Goal: Task Accomplishment & Management: Use online tool/utility

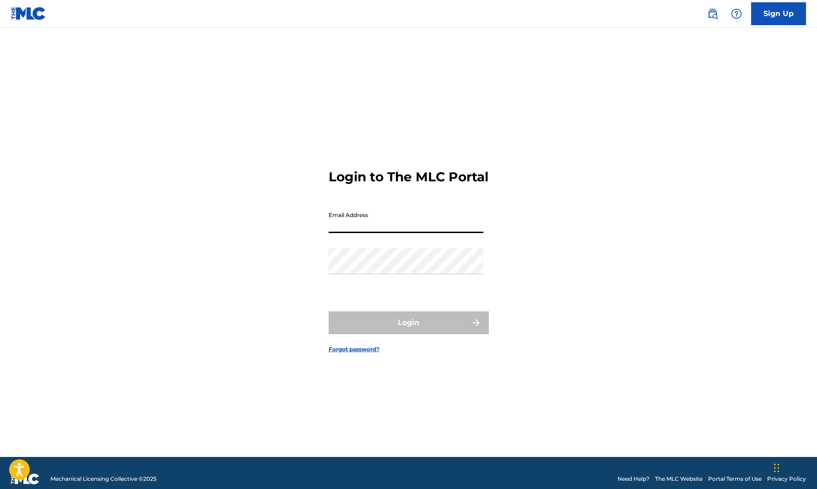
type input "[EMAIL_ADDRESS][DOMAIN_NAME]"
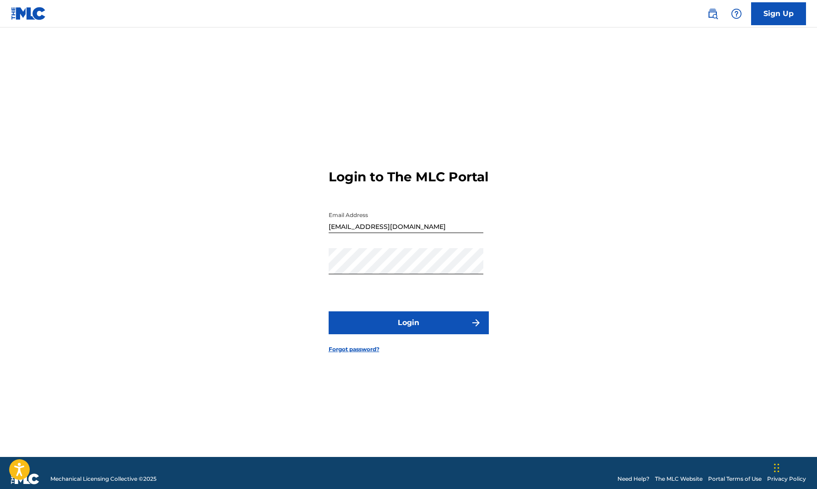
click at [386, 326] on button "Login" at bounding box center [408, 322] width 160 height 23
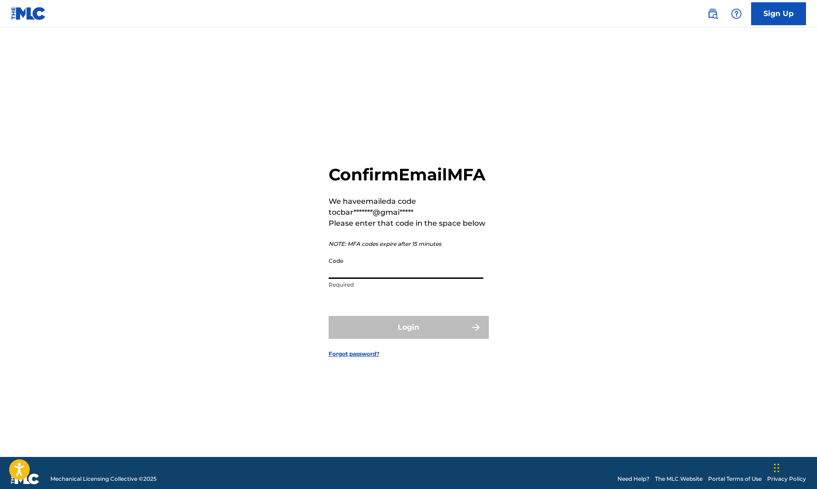
click at [389, 279] on input "Code" at bounding box center [405, 266] width 155 height 26
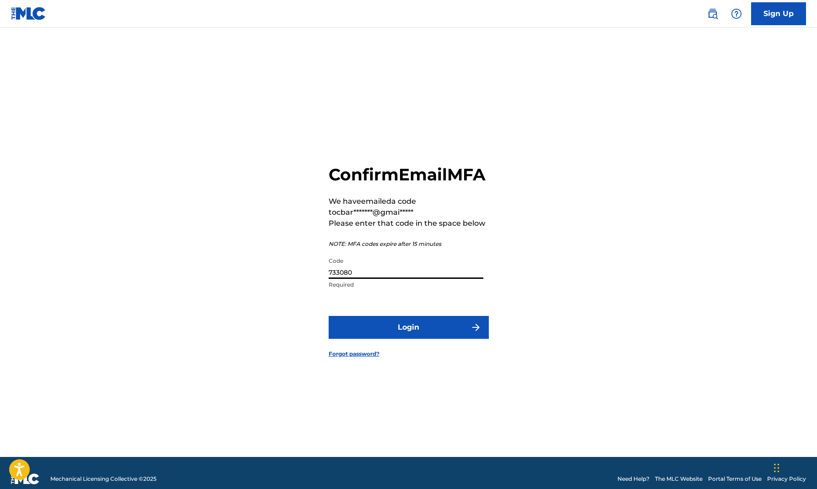
type input "733080"
click at [412, 337] on button "Login" at bounding box center [408, 327] width 160 height 23
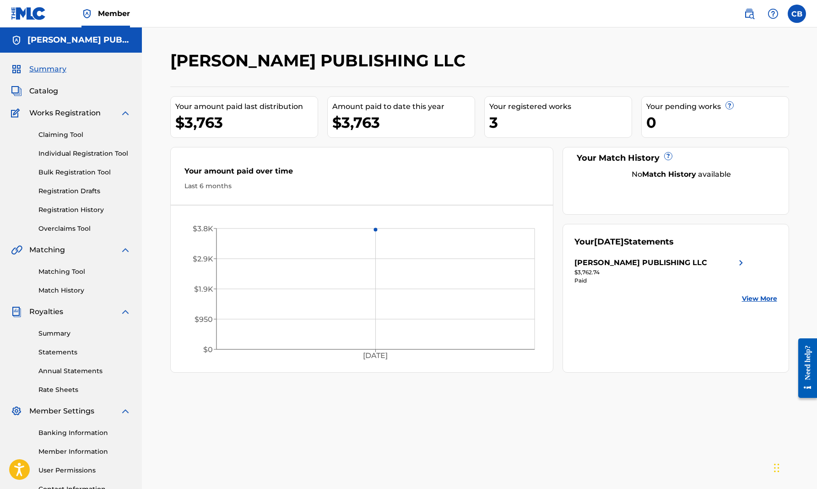
click at [507, 121] on div "3" at bounding box center [560, 122] width 142 height 21
click at [509, 110] on div "Your registered works" at bounding box center [560, 106] width 142 height 11
click at [74, 133] on link "Claiming Tool" at bounding box center [84, 135] width 92 height 10
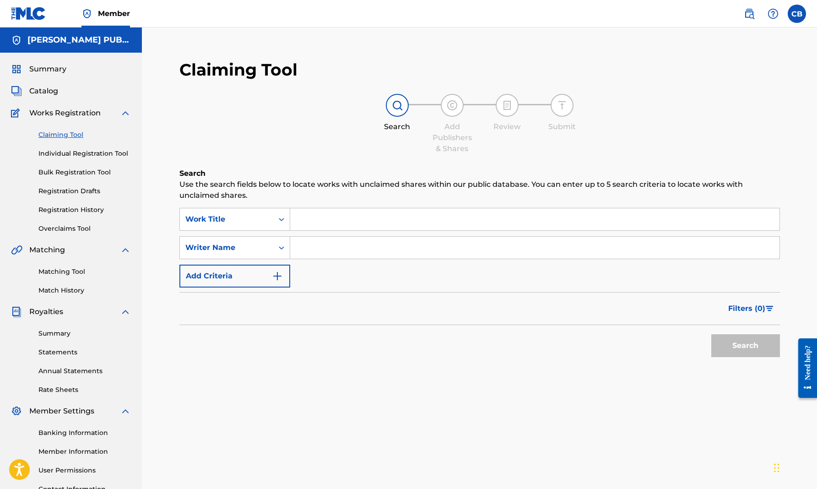
click at [313, 224] on input "Search Form" at bounding box center [534, 219] width 489 height 22
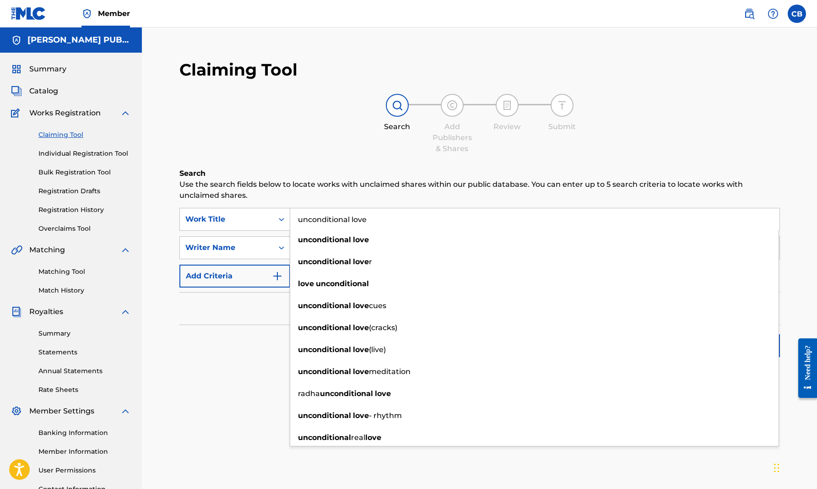
type input "unconditional love"
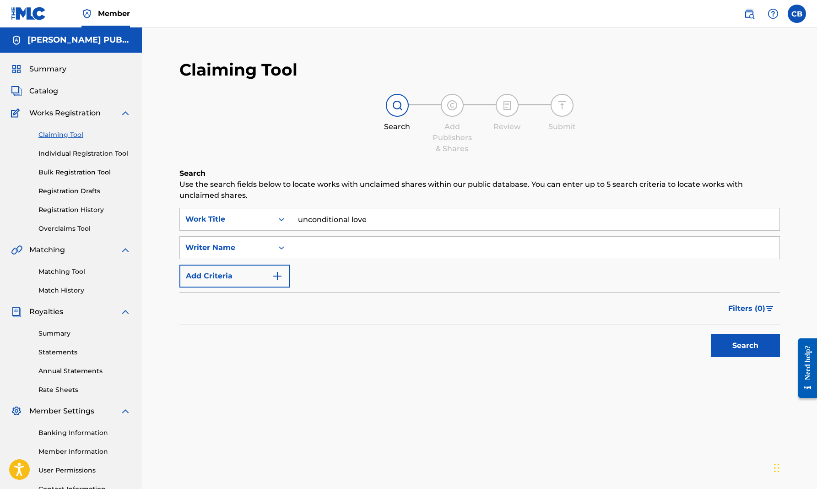
click at [271, 303] on div "Filters ( 0 )" at bounding box center [479, 308] width 600 height 33
click at [326, 249] on input "Search Form" at bounding box center [534, 248] width 489 height 22
click at [757, 344] on button "Search" at bounding box center [745, 345] width 69 height 23
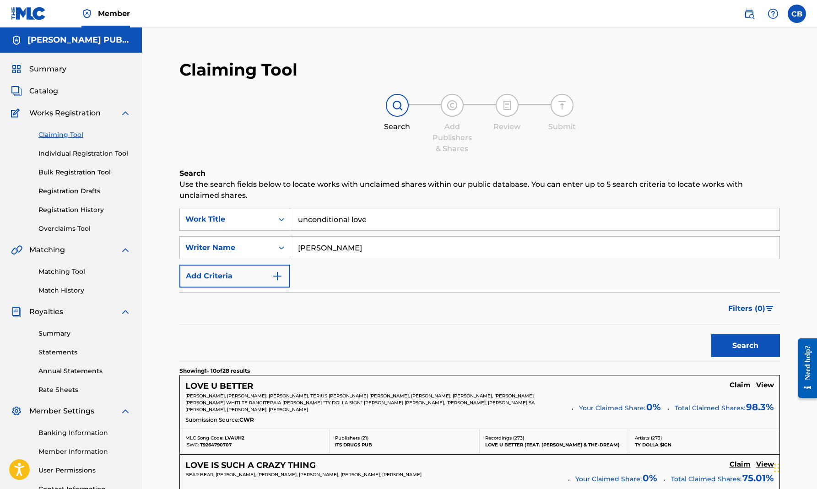
click at [345, 246] on input "[PERSON_NAME]" at bounding box center [534, 248] width 489 height 22
type input "J"
drag, startPoint x: 345, startPoint y: 246, endPoint x: 734, endPoint y: 342, distance: 400.7
click at [734, 342] on button "Search" at bounding box center [745, 345] width 69 height 23
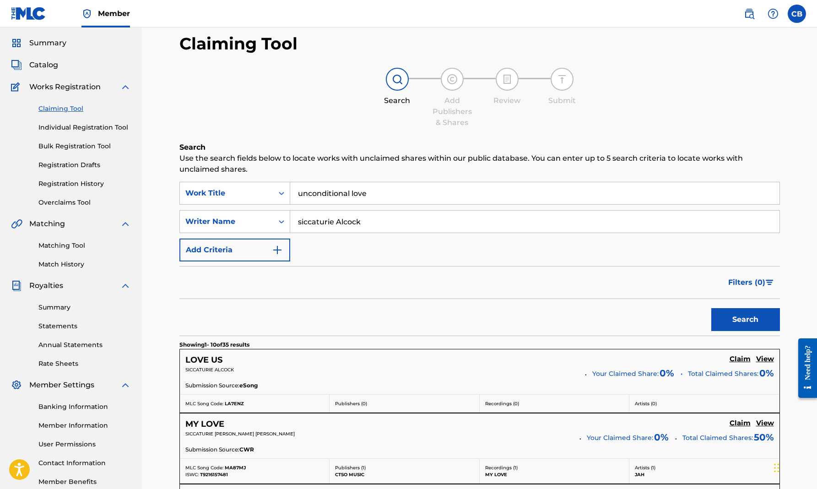
scroll to position [26, 0]
click at [279, 248] on img "Search Form" at bounding box center [277, 250] width 11 height 11
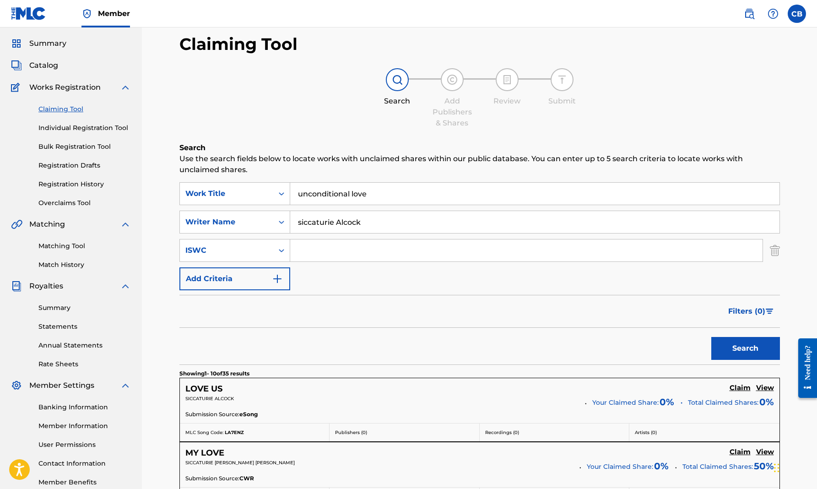
click at [379, 226] on input "siccaturie Alcock" at bounding box center [534, 222] width 489 height 22
click at [734, 348] on button "Search" at bounding box center [745, 348] width 69 height 23
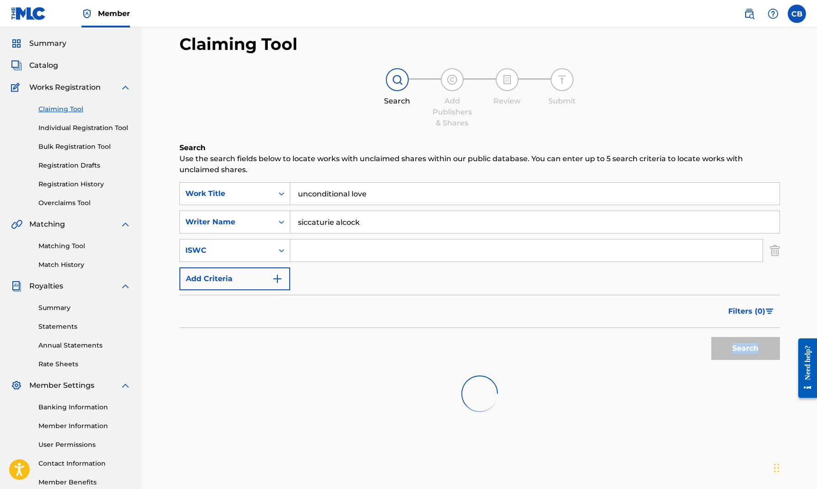
click at [734, 348] on div "Search" at bounding box center [742, 346] width 73 height 37
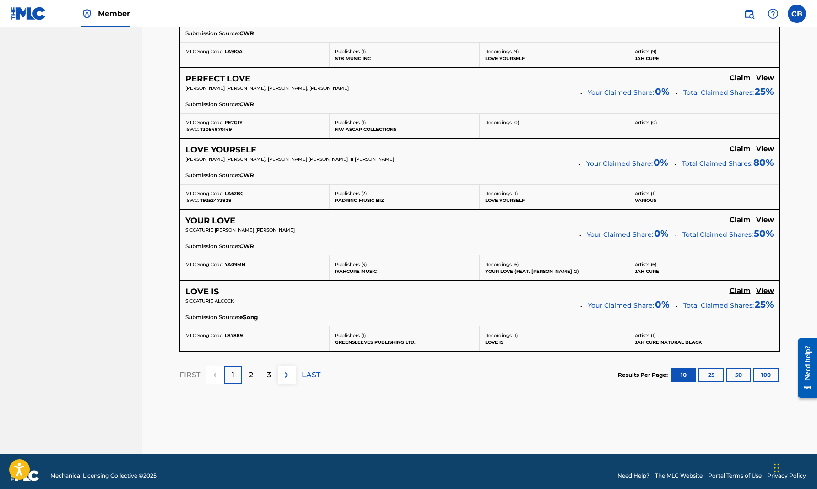
scroll to position [742, 0]
click at [254, 369] on div "2" at bounding box center [251, 375] width 18 height 18
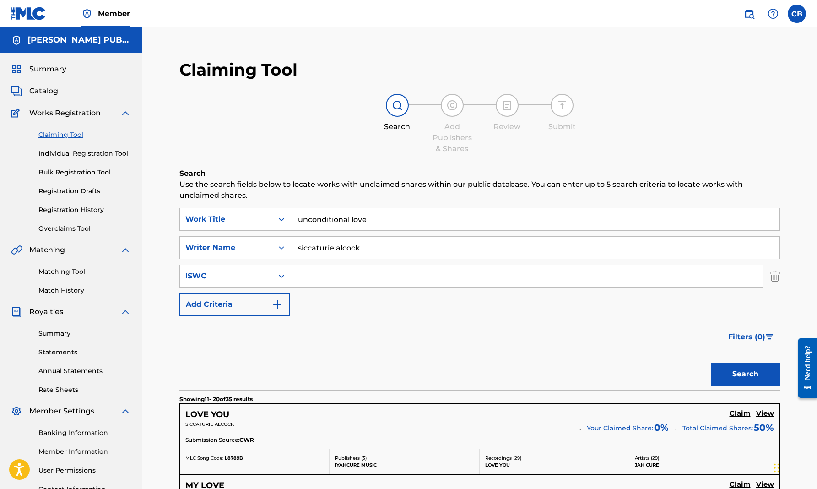
scroll to position [0, 0]
click at [366, 243] on input "siccaturie alcock" at bounding box center [534, 248] width 489 height 22
click at [366, 245] on input "siccaturie alcock" at bounding box center [534, 248] width 489 height 22
type input "s"
type input "[PERSON_NAME]"
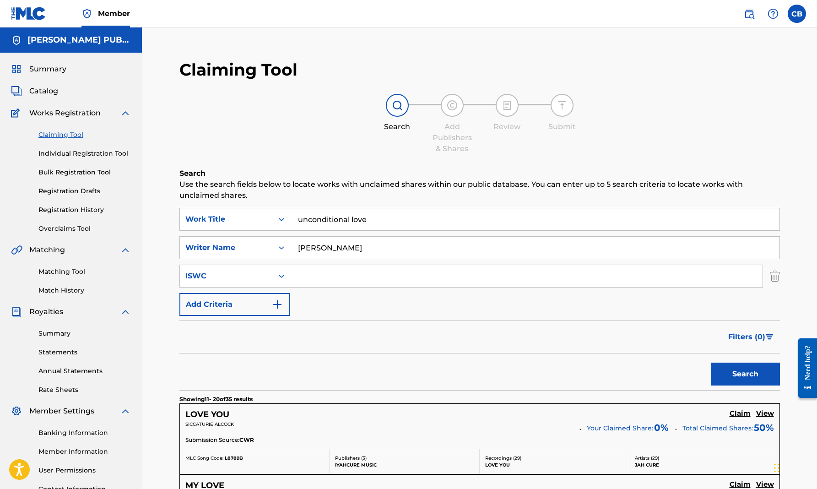
click at [740, 372] on button "Search" at bounding box center [745, 373] width 69 height 23
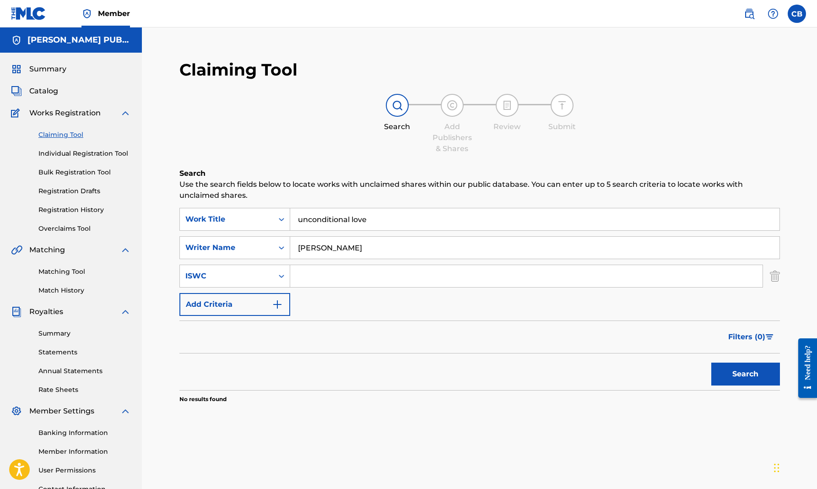
click at [740, 372] on button "Search" at bounding box center [745, 373] width 69 height 23
click at [95, 209] on link "Registration History" at bounding box center [84, 210] width 92 height 10
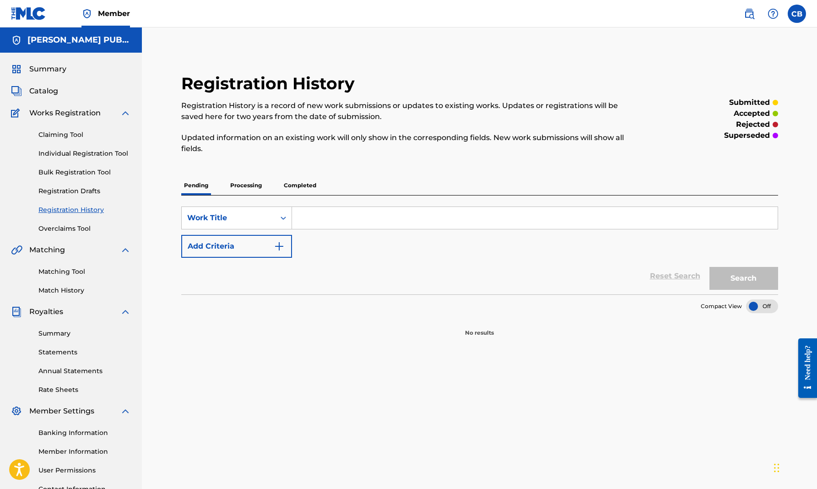
click at [318, 220] on input "Search Form" at bounding box center [534, 218] width 485 height 22
type input "unconditional love"
click at [281, 244] on img "Search Form" at bounding box center [279, 246] width 11 height 11
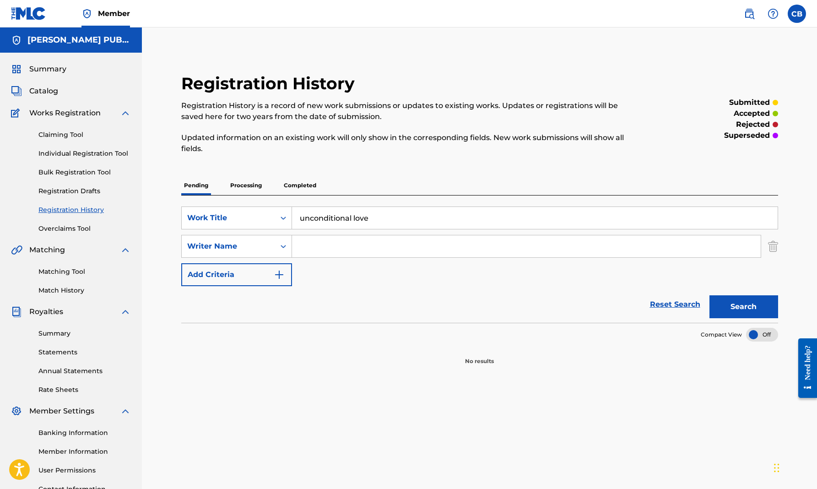
click at [307, 245] on input "Search Form" at bounding box center [526, 246] width 468 height 22
type input "siccaturie alcock"
click at [746, 306] on button "Search" at bounding box center [743, 306] width 69 height 23
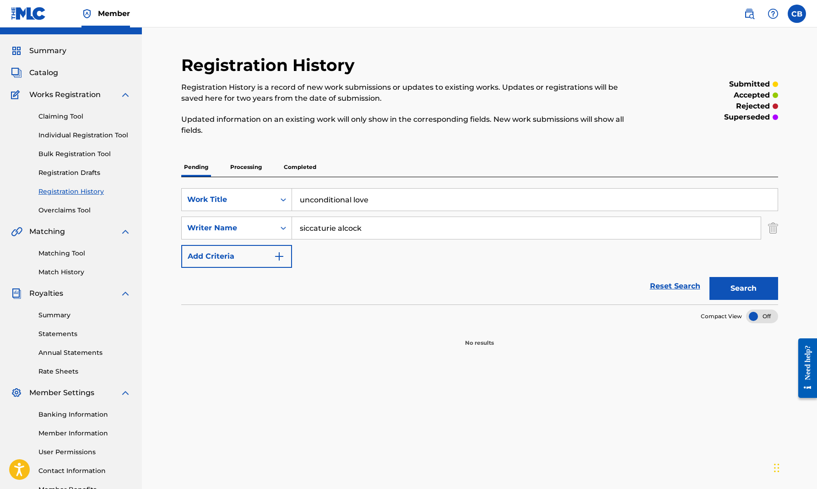
scroll to position [29, 0]
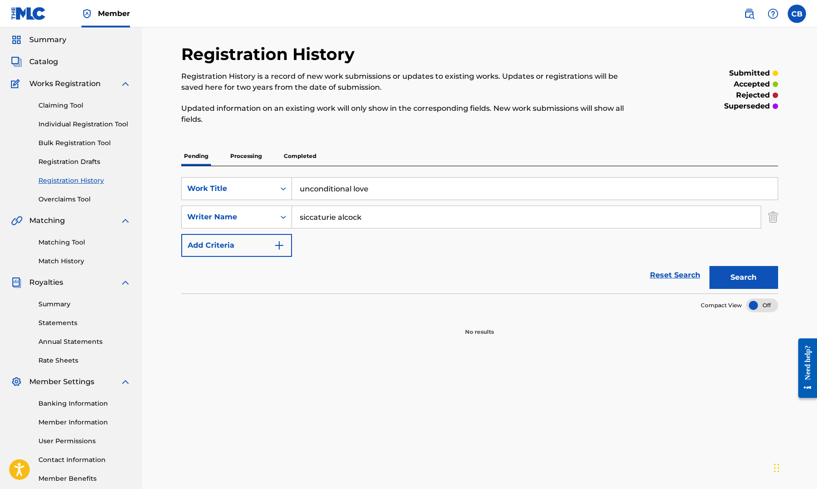
click at [76, 241] on link "Matching Tool" at bounding box center [84, 242] width 92 height 10
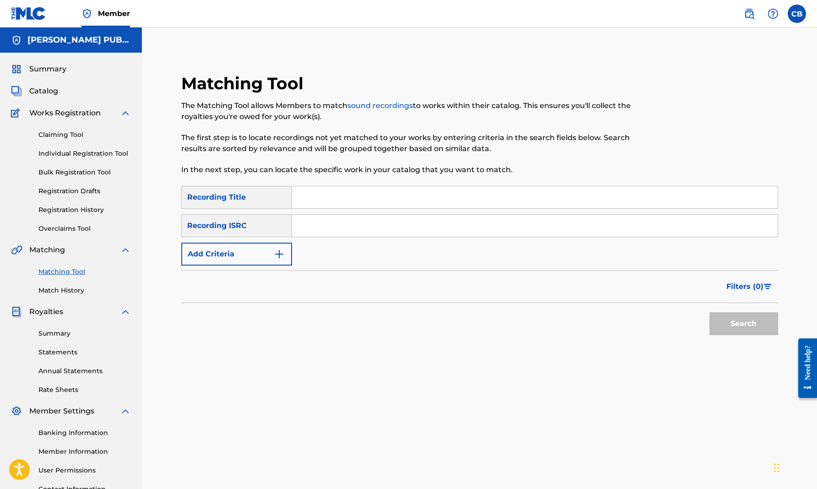
click at [306, 196] on input "Search Form" at bounding box center [534, 197] width 485 height 22
type input "unconditional love"
click at [279, 253] on img "Search Form" at bounding box center [279, 253] width 11 height 11
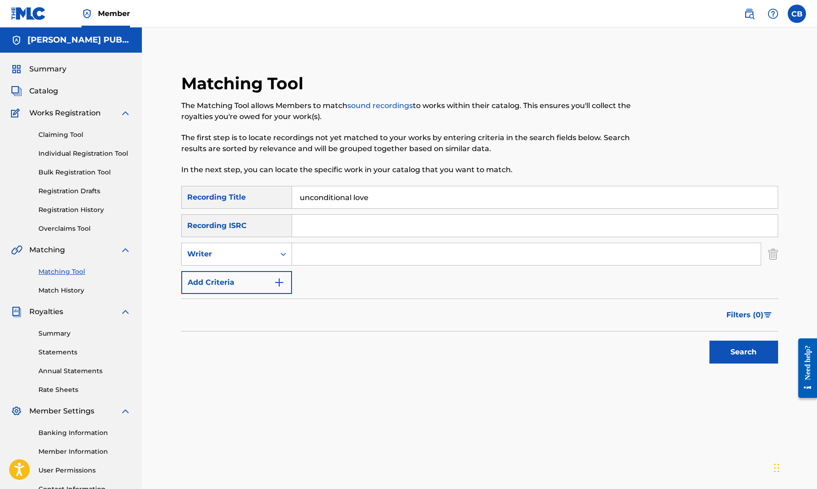
click at [299, 249] on input "Search Form" at bounding box center [526, 254] width 468 height 22
type input "siccaturie alcock"
click at [742, 352] on button "Search" at bounding box center [743, 351] width 69 height 23
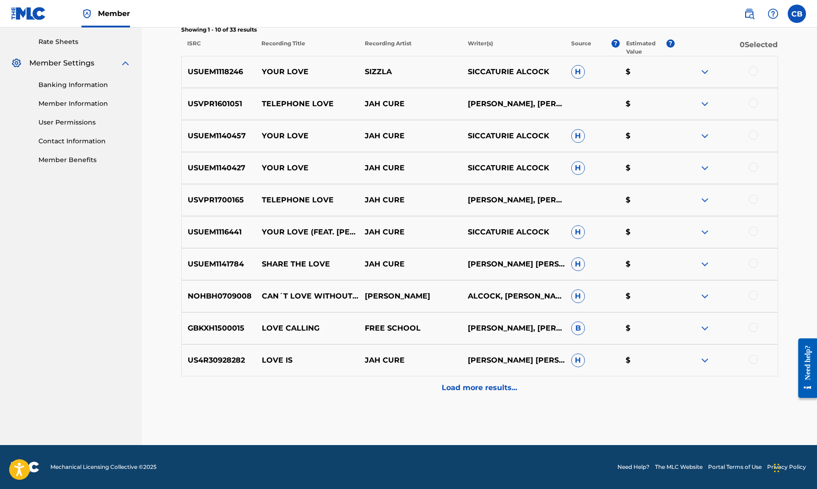
scroll to position [348, 0]
click at [503, 388] on p "Load more results..." at bounding box center [479, 387] width 75 height 11
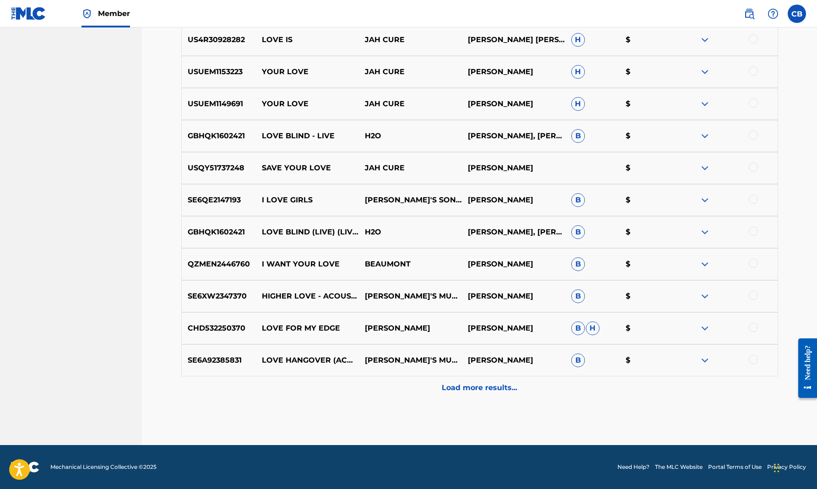
scroll to position [668, 0]
click at [503, 383] on p "Load more results..." at bounding box center [479, 387] width 75 height 11
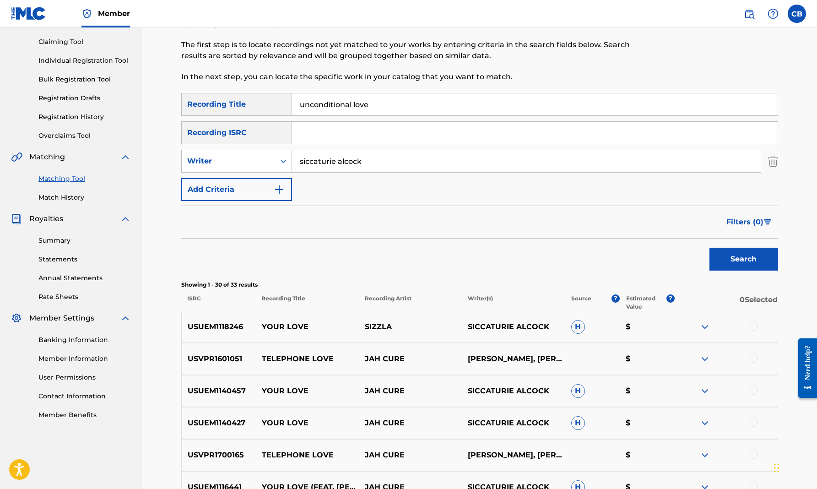
scroll to position [66, 0]
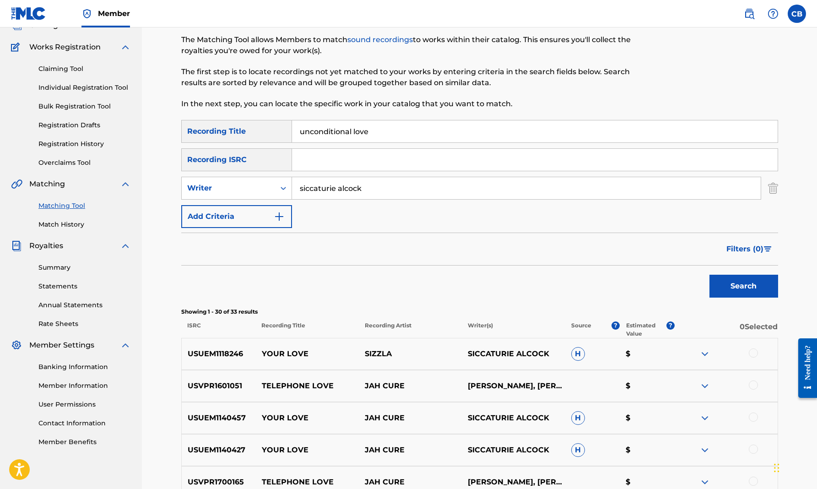
click at [75, 221] on link "Match History" at bounding box center [84, 225] width 92 height 10
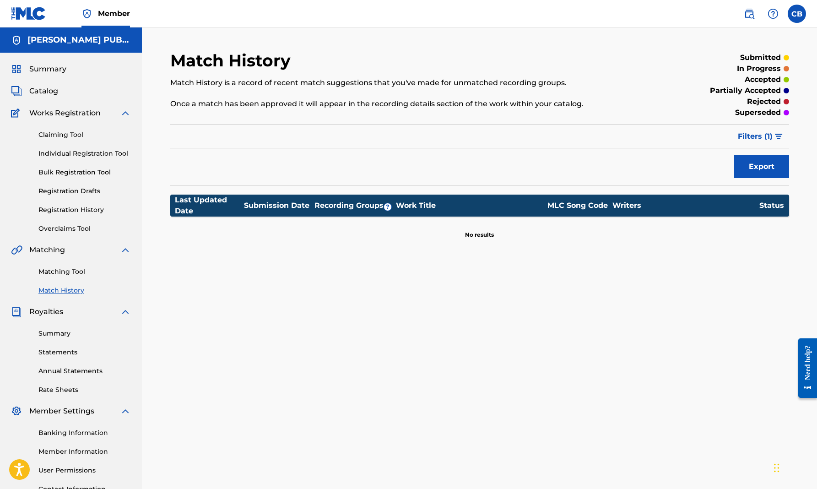
click at [53, 91] on span "Catalog" at bounding box center [43, 91] width 29 height 11
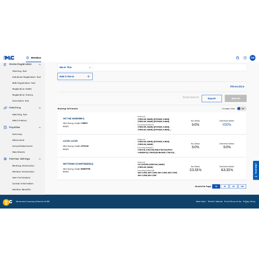
scroll to position [79, 0]
